Goal: Register for event/course

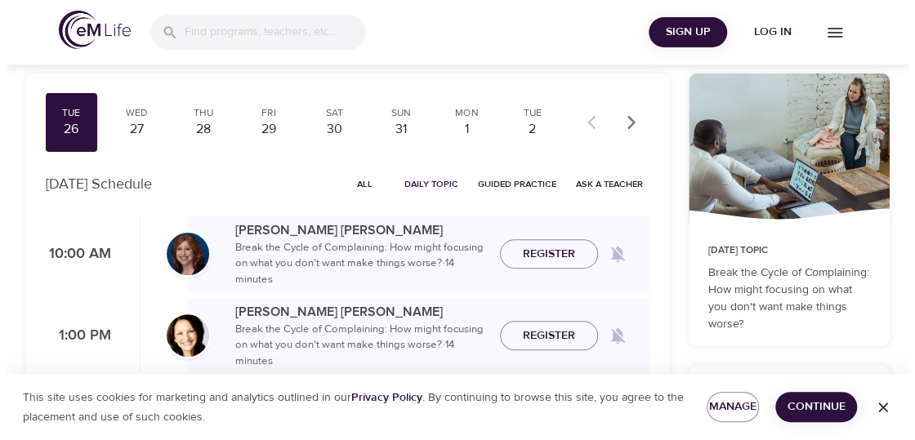
scroll to position [103, 0]
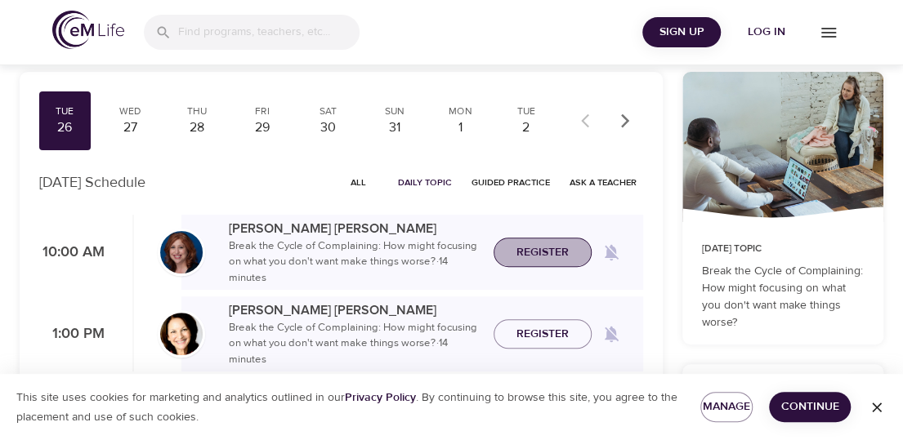
click at [525, 254] on span "Register" at bounding box center [542, 253] width 52 height 20
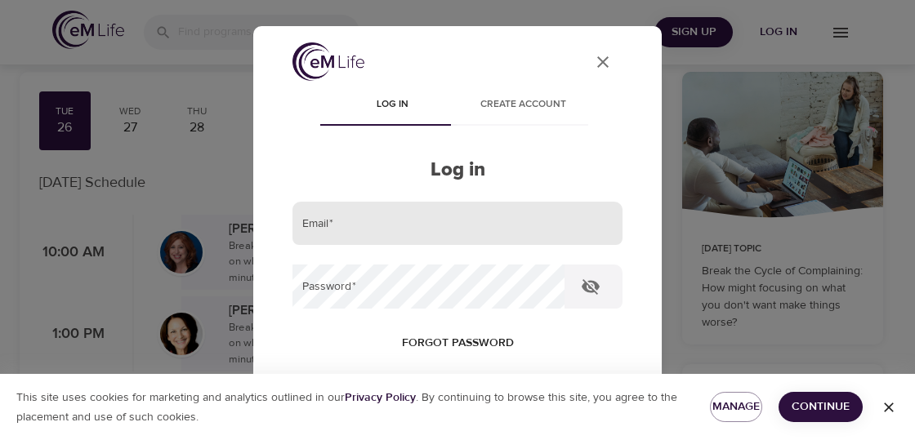
click at [327, 223] on input "email" at bounding box center [458, 224] width 330 height 44
type input "[EMAIL_ADDRESS][DOMAIN_NAME]"
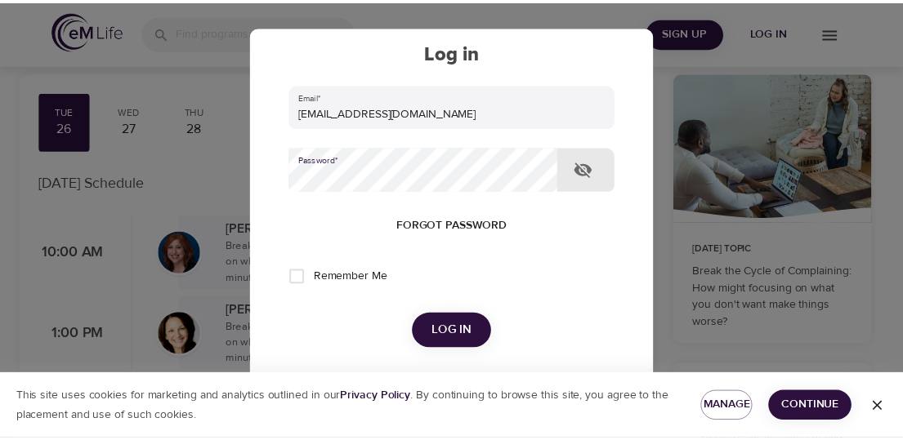
scroll to position [136, 0]
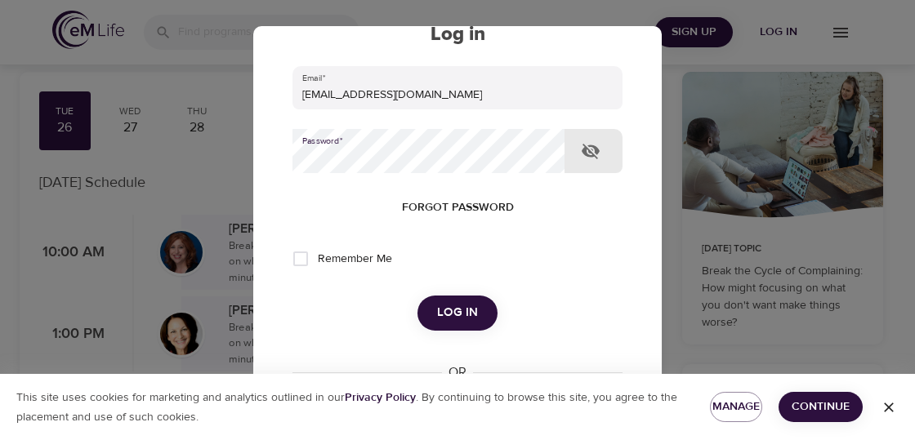
click at [431, 321] on button "Log in" at bounding box center [458, 313] width 80 height 34
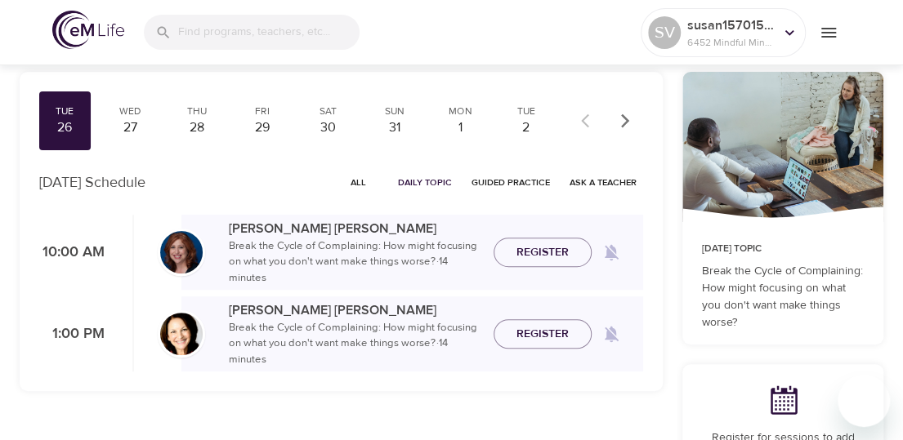
checkbox input "true"
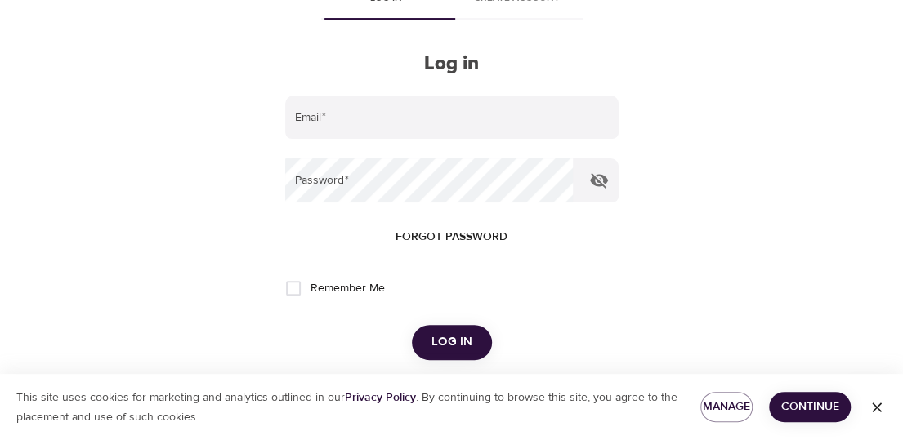
scroll to position [87, 0]
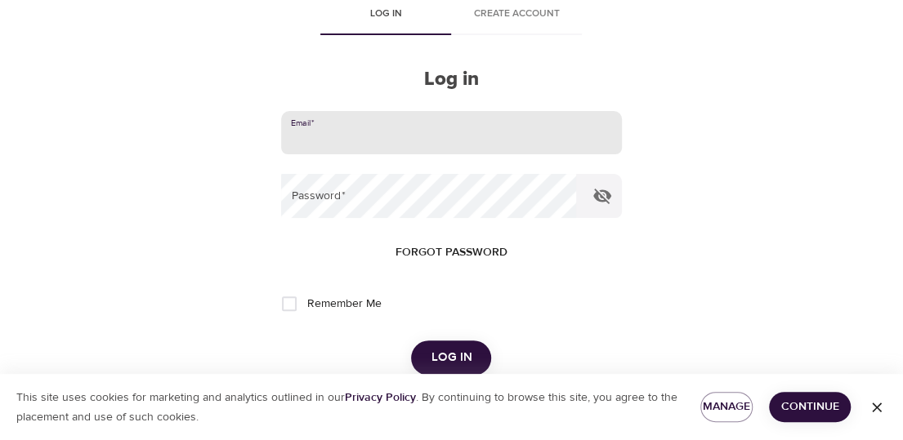
click at [334, 132] on input "email" at bounding box center [451, 133] width 340 height 44
type input "[EMAIL_ADDRESS][DOMAIN_NAME]"
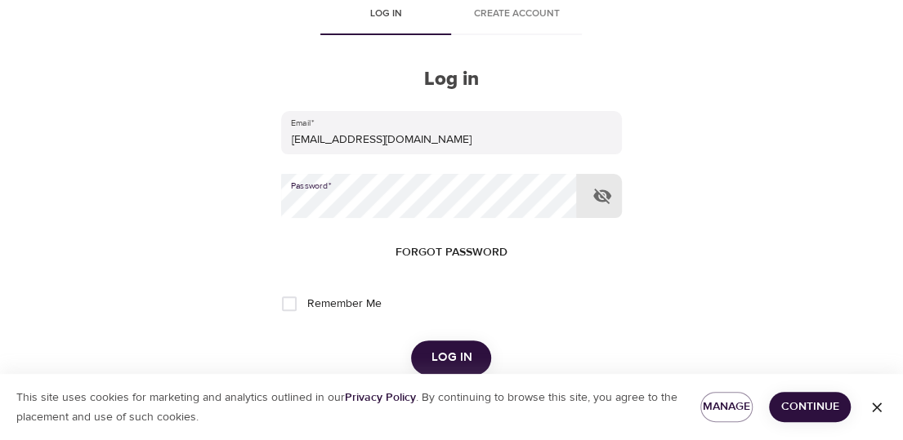
click at [452, 360] on span "Log in" at bounding box center [451, 357] width 41 height 21
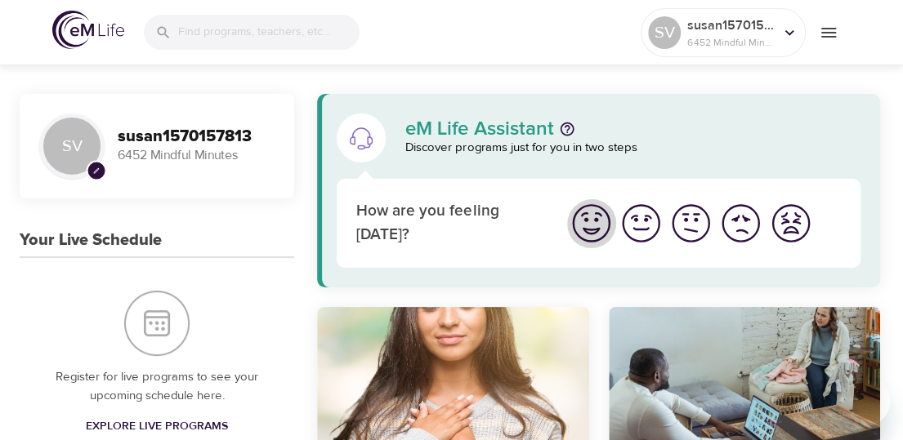
click at [593, 230] on img "I'm feeling great" at bounding box center [591, 223] width 45 height 45
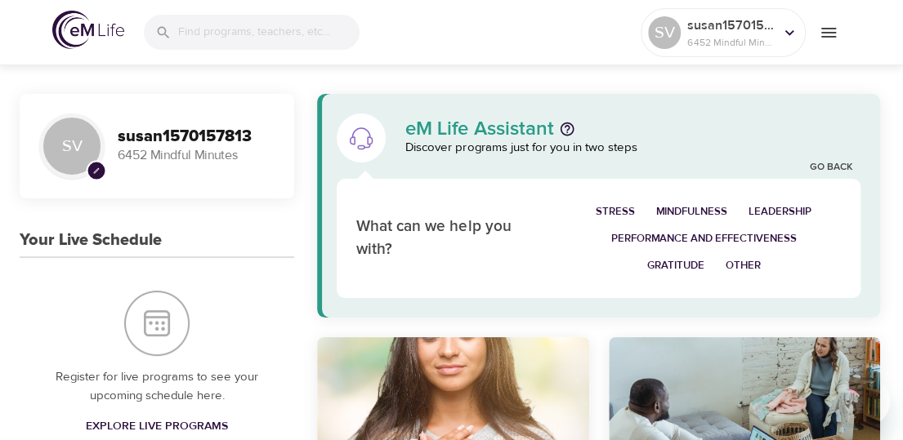
click at [675, 210] on span "Mindfulness" at bounding box center [691, 212] width 71 height 19
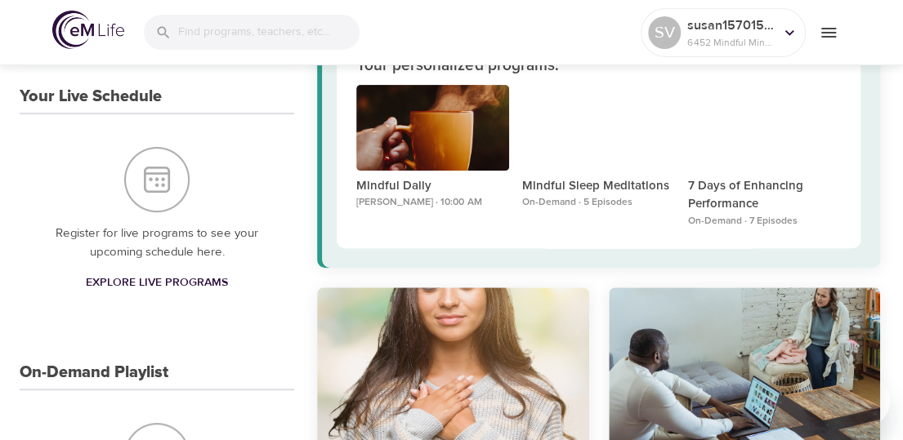
scroll to position [149, 0]
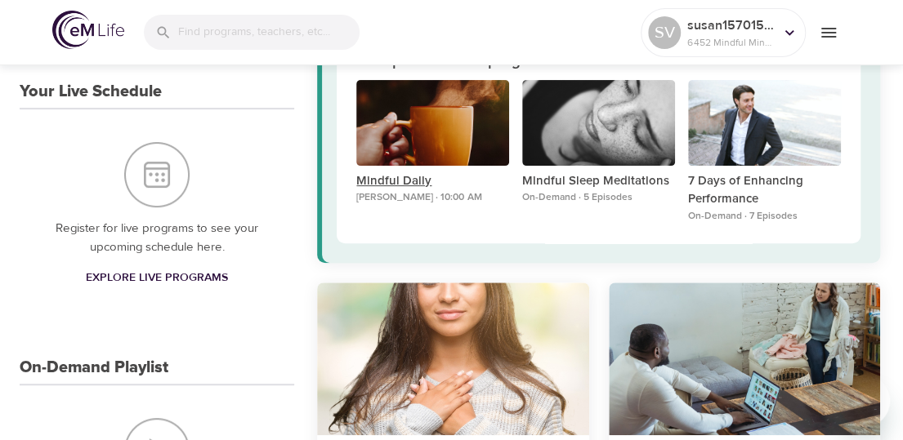
click at [386, 182] on p "Mindful Daily" at bounding box center [432, 181] width 153 height 19
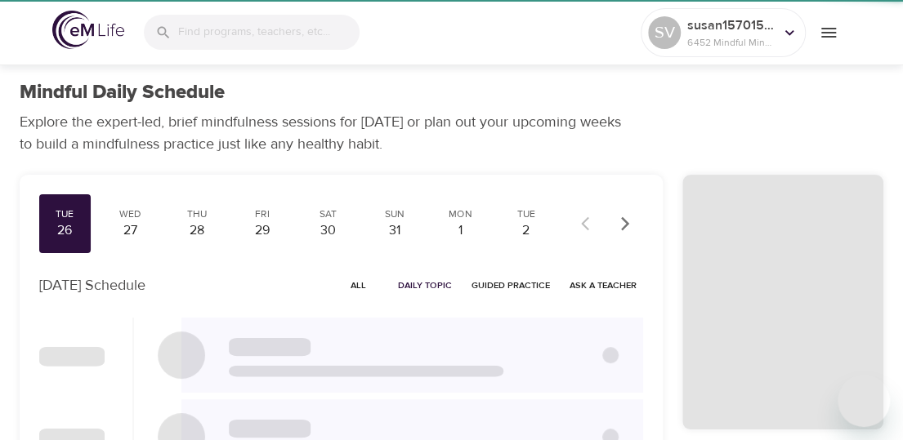
checkbox input "true"
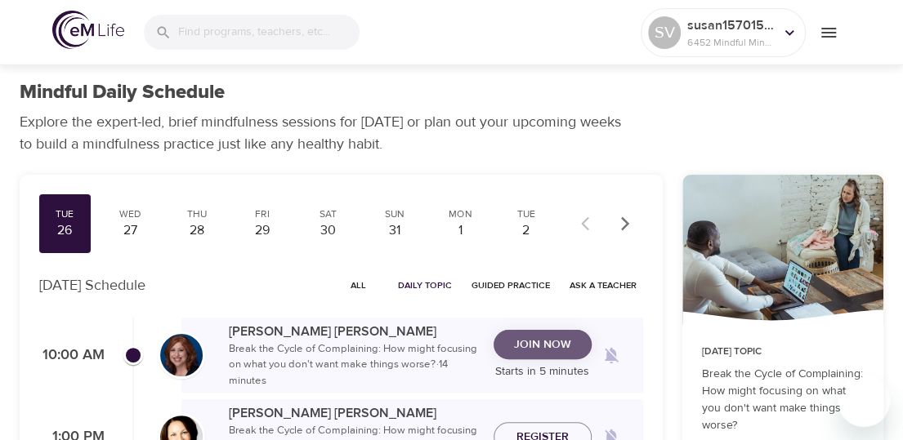
click at [544, 346] on span "Join Now" at bounding box center [542, 345] width 57 height 20
